Goal: Subscribe to service/newsletter

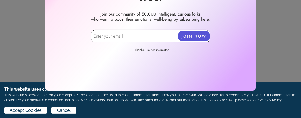
click at [115, 34] on input "email" at bounding box center [150, 36] width 119 height 13
type input "[EMAIL_ADDRESS][DOMAIN_NAME]"
drag, startPoint x: 198, startPoint y: 36, endPoint x: 208, endPoint y: 12, distance: 26.1
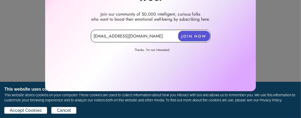
click at [198, 36] on button "JOIN NOW" at bounding box center [194, 36] width 32 height 10
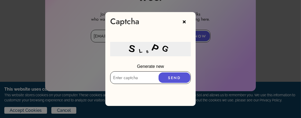
click at [132, 78] on input "text" at bounding box center [150, 77] width 81 height 13
type input "SL8PG"
click at [172, 77] on button "SEND" at bounding box center [174, 77] width 32 height 10
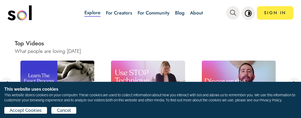
scroll to position [269, 0]
